Goal: Information Seeking & Learning: Learn about a topic

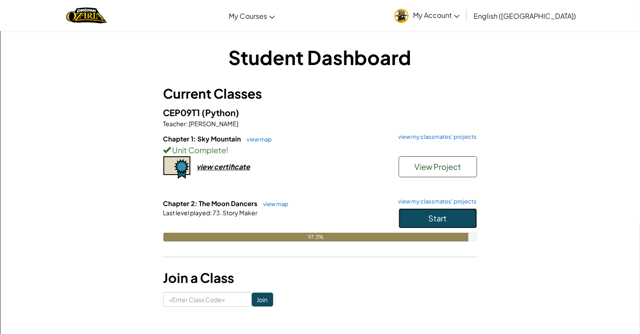
click at [436, 213] on span "Start" at bounding box center [438, 218] width 18 height 10
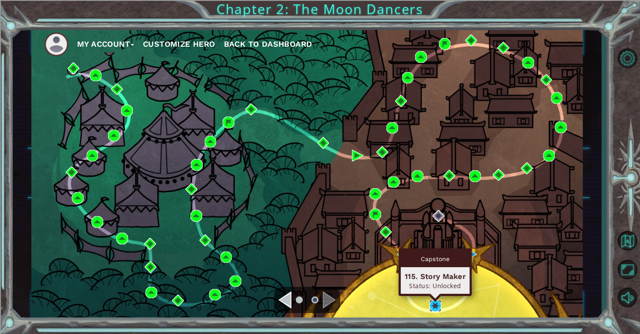
click at [434, 308] on img at bounding box center [436, 306] width 12 height 12
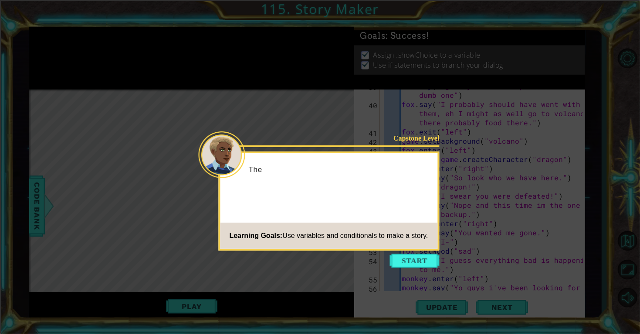
scroll to position [1071, 0]
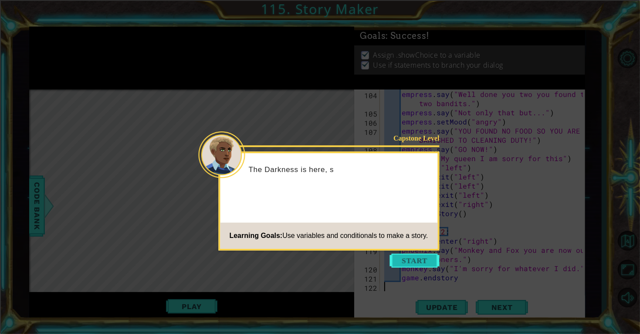
click at [409, 259] on button "Start" at bounding box center [415, 260] width 50 height 14
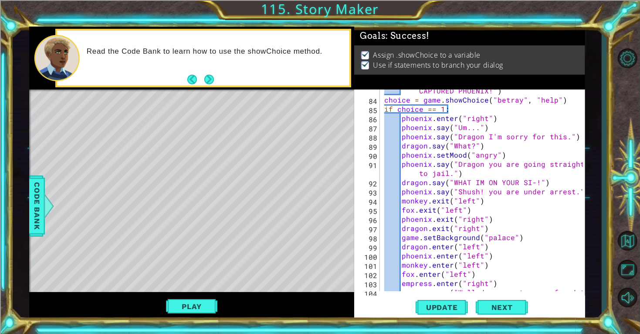
scroll to position [873, 0]
click at [174, 307] on button "Play" at bounding box center [191, 306] width 51 height 17
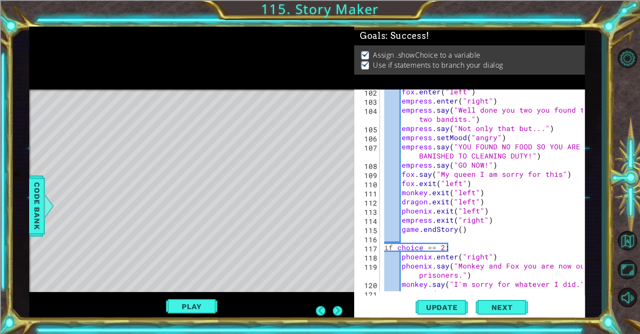
scroll to position [1055, 0]
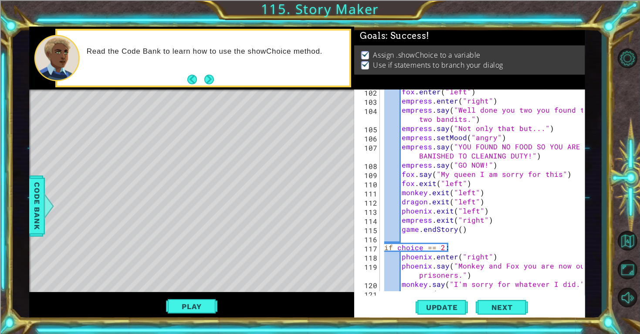
click at [557, 173] on div "fox . enter ( "left" ) empress . enter ( "right" ) empress . say ( "Well done y…" at bounding box center [485, 197] width 205 height 220
type textarea "fox.say("My queen I am sorry for this.")"
click at [453, 308] on span "Update" at bounding box center [442, 307] width 49 height 9
click at [519, 308] on span "Next" at bounding box center [502, 308] width 39 height 9
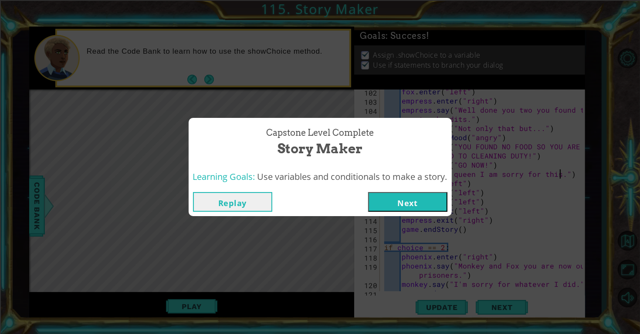
click at [423, 199] on button "Next" at bounding box center [407, 202] width 79 height 20
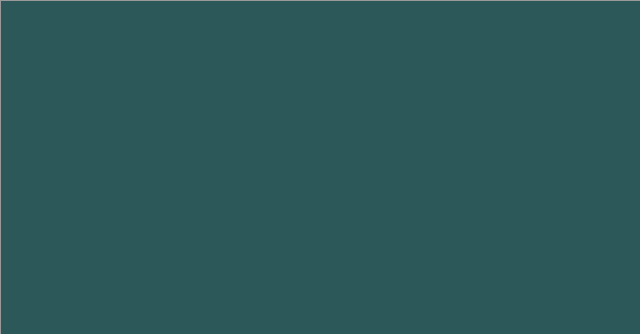
click at [419, 205] on body at bounding box center [320, 167] width 640 height 334
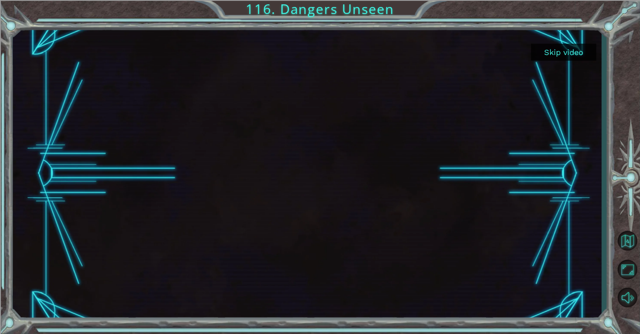
click at [562, 54] on button "Skip video" at bounding box center [563, 52] width 65 height 17
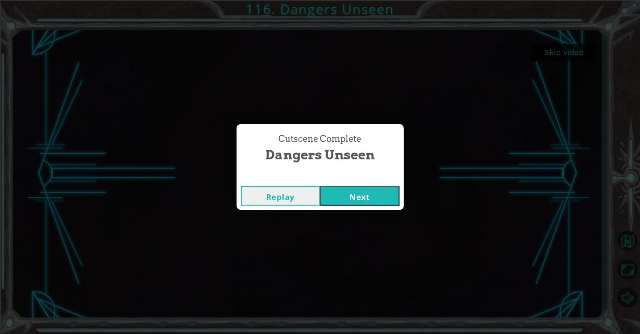
click at [389, 202] on button "Next" at bounding box center [359, 196] width 79 height 20
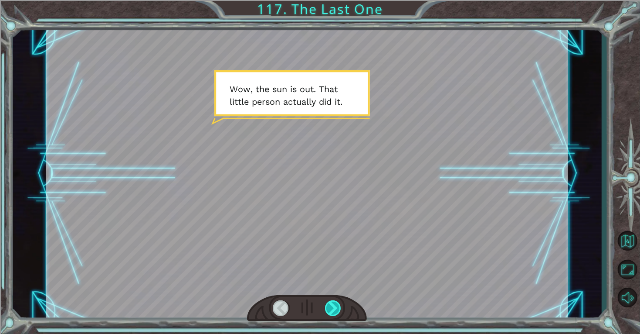
click at [332, 308] on div at bounding box center [333, 308] width 17 height 16
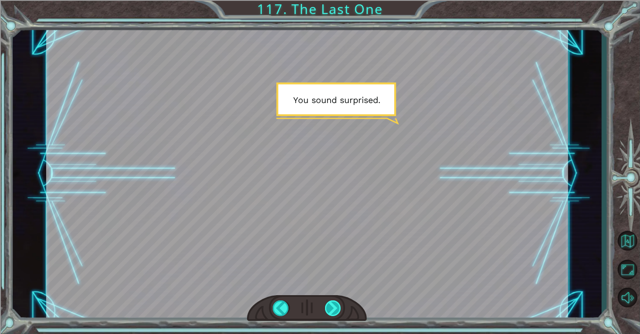
click at [332, 308] on div at bounding box center [333, 308] width 17 height 16
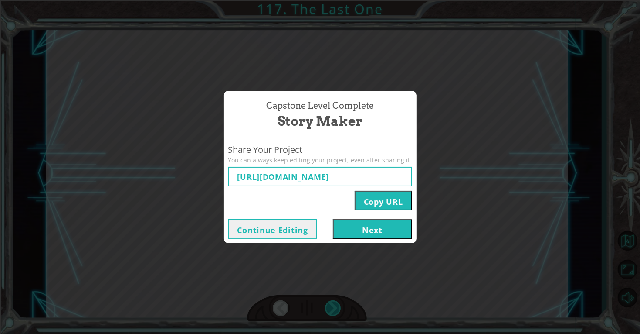
type input "[URL][DOMAIN_NAME]"
click at [398, 224] on button "Next" at bounding box center [372, 229] width 79 height 20
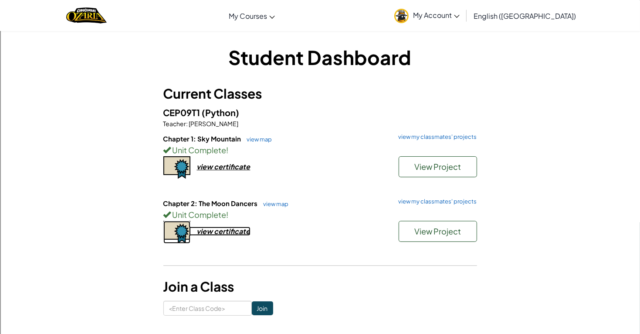
click at [214, 235] on div "view certificate" at bounding box center [224, 230] width 54 height 9
